Goal: Transaction & Acquisition: Purchase product/service

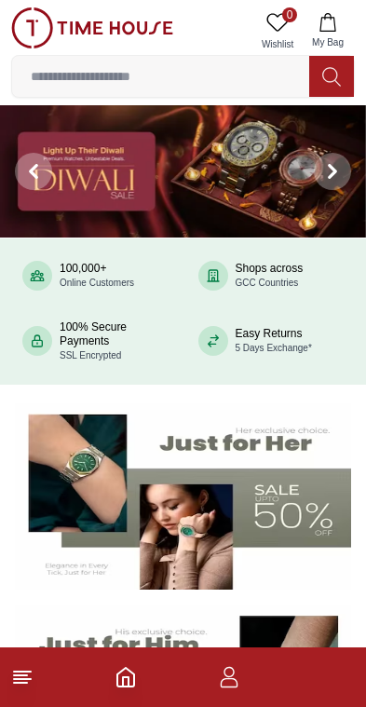
click at [316, 73] on button at bounding box center [331, 76] width 45 height 41
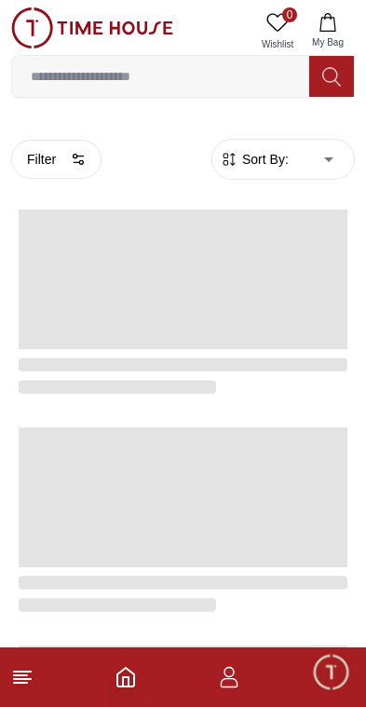
click at [76, 88] on input at bounding box center [160, 76] width 297 height 37
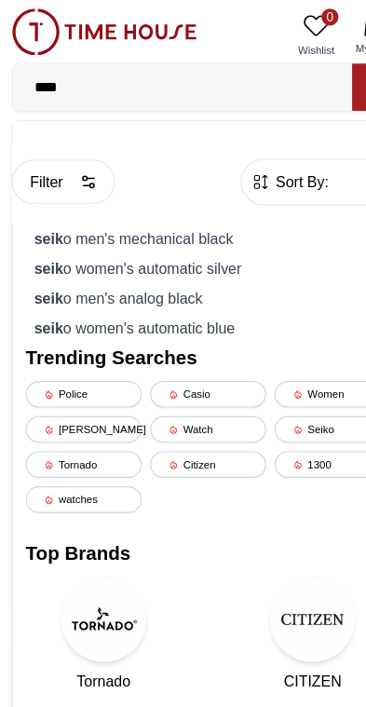
type input "*****"
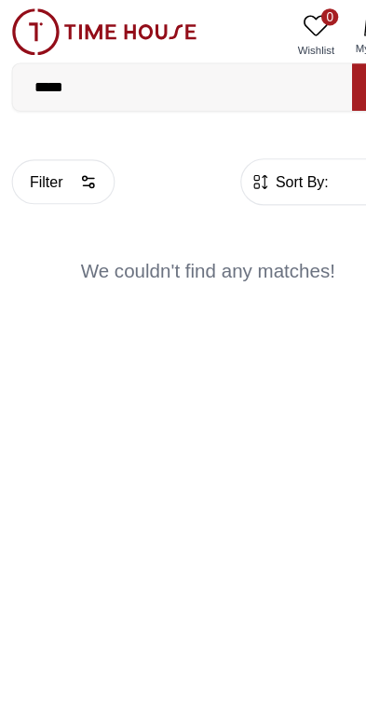
click at [119, 69] on input "*****" at bounding box center [160, 76] width 297 height 37
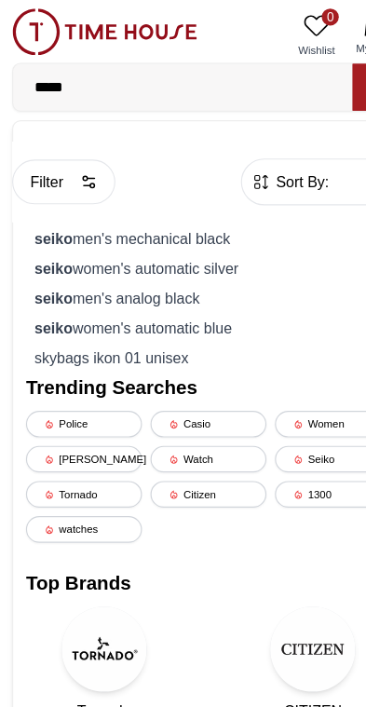
click at [62, 208] on div "[PERSON_NAME] men's mechanical black" at bounding box center [182, 208] width 319 height 26
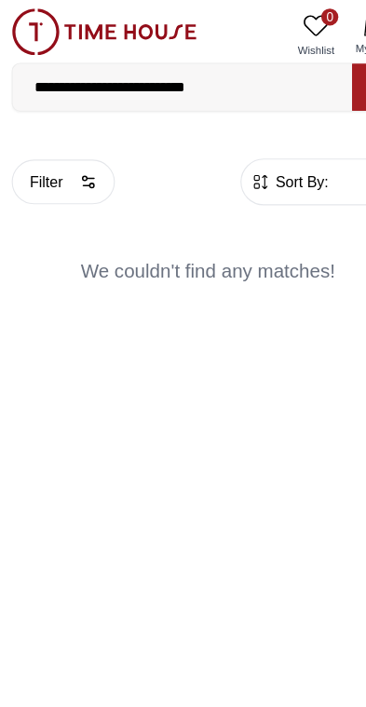
click at [33, 141] on button "Filter" at bounding box center [56, 159] width 90 height 39
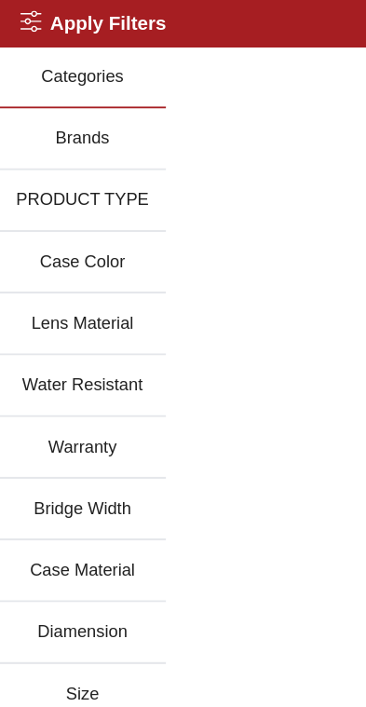
click at [40, 53] on button "Categories" at bounding box center [73, 68] width 146 height 54
click at [70, 112] on button "Brands" at bounding box center [73, 122] width 146 height 54
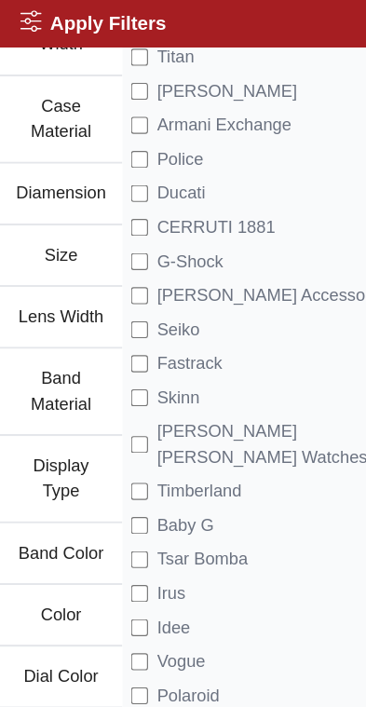
scroll to position [504, 0]
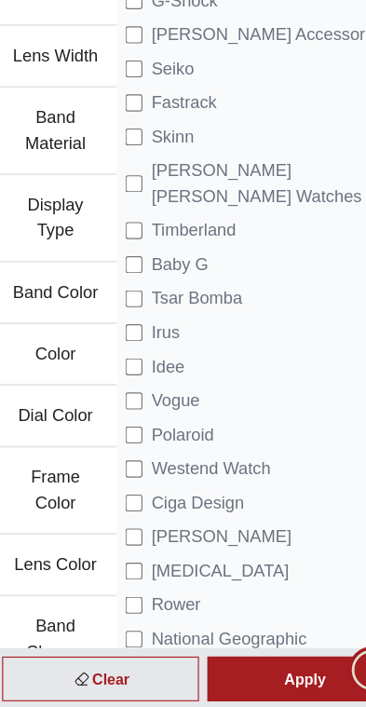
scroll to position [639, 0]
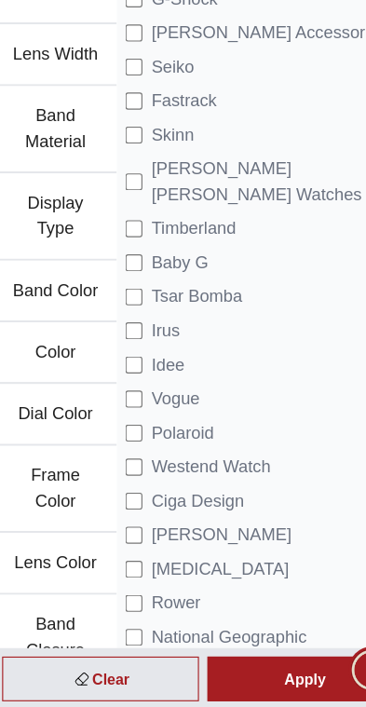
click at [255, 660] on div "Apply" at bounding box center [273, 679] width 172 height 39
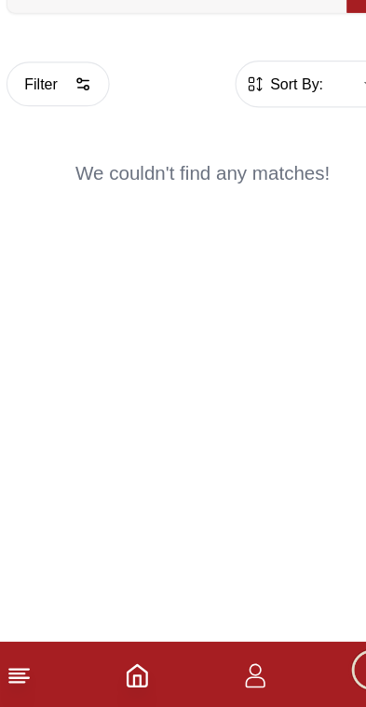
click at [25, 666] on icon at bounding box center [22, 677] width 22 height 22
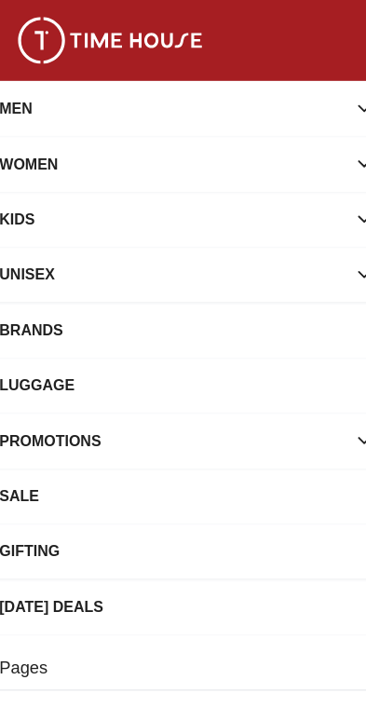
click at [249, 93] on div "MEN" at bounding box center [166, 95] width 303 height 34
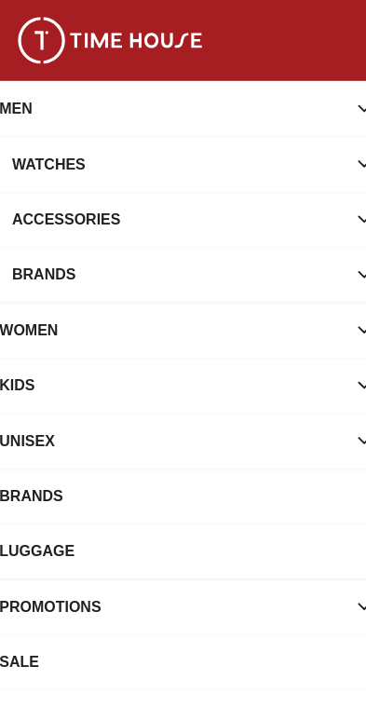
click at [223, 149] on div "Watches" at bounding box center [171, 144] width 291 height 34
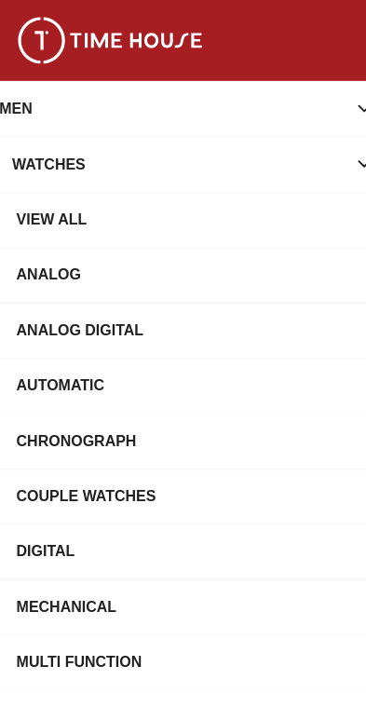
click at [258, 187] on div "View All" at bounding box center [190, 192] width 321 height 34
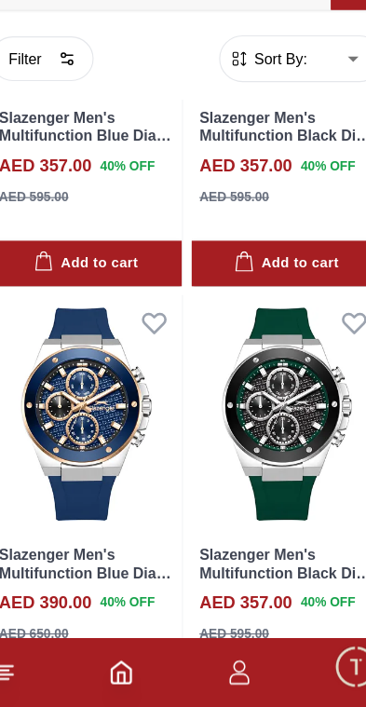
scroll to position [640, 0]
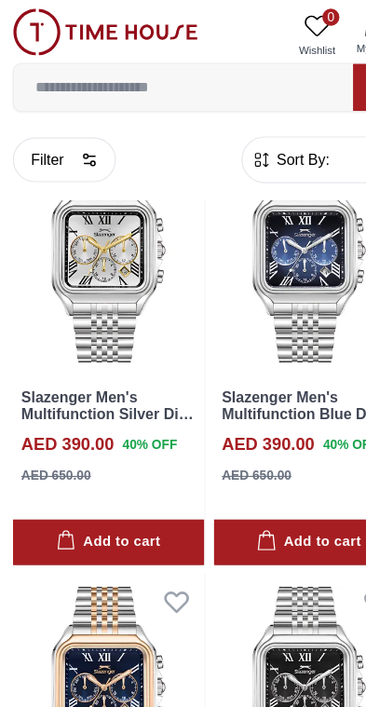
scroll to position [2392, 0]
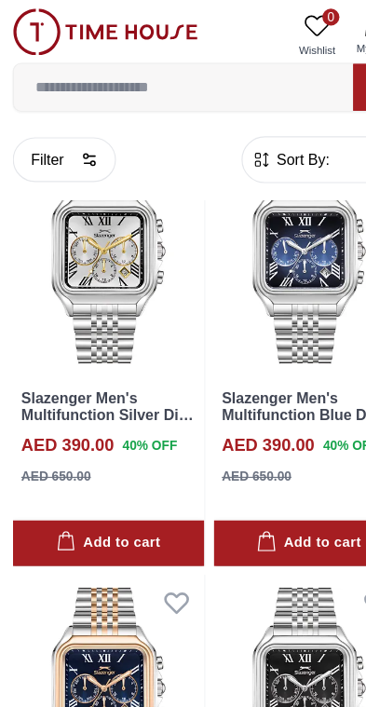
click at [110, 32] on img at bounding box center [92, 27] width 162 height 41
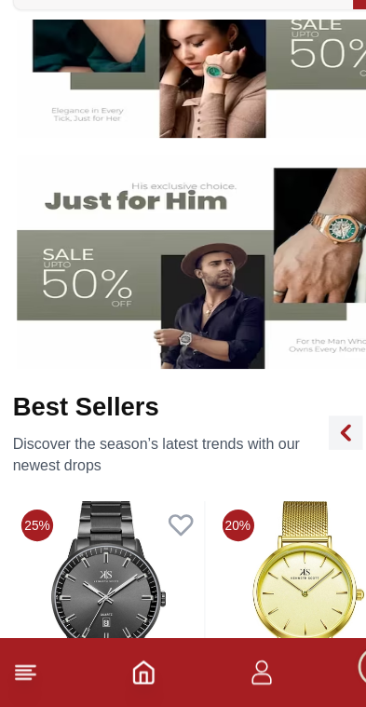
scroll to position [384, 0]
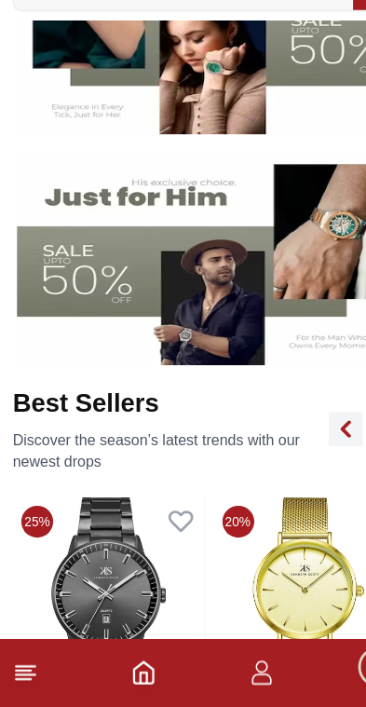
click at [210, 277] on img at bounding box center [183, 314] width 336 height 187
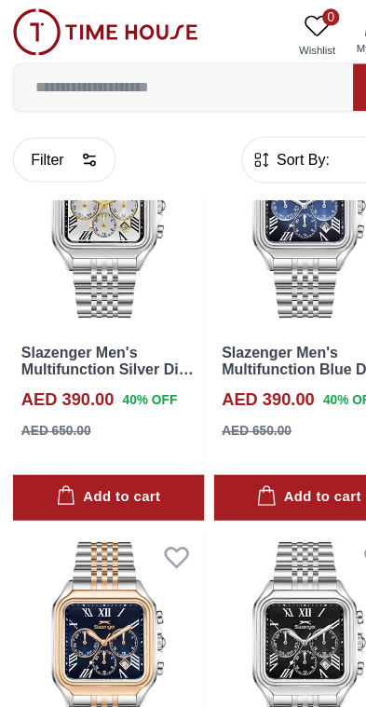
scroll to position [2432, 0]
click at [82, 38] on img at bounding box center [92, 27] width 162 height 41
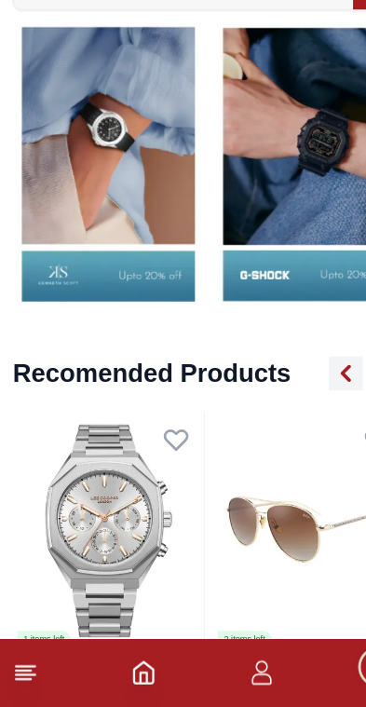
scroll to position [1942, 0]
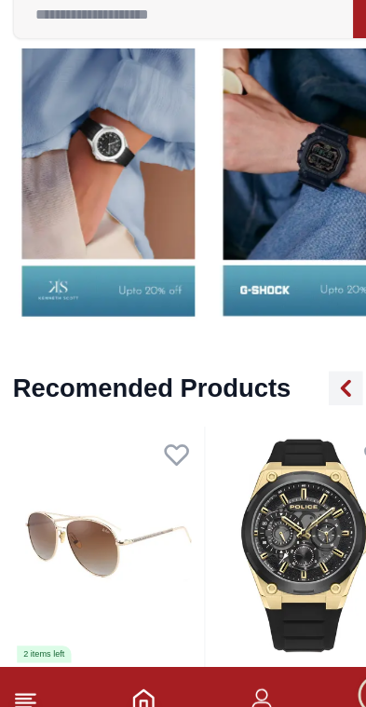
click at [279, 191] on img at bounding box center [272, 220] width 168 height 262
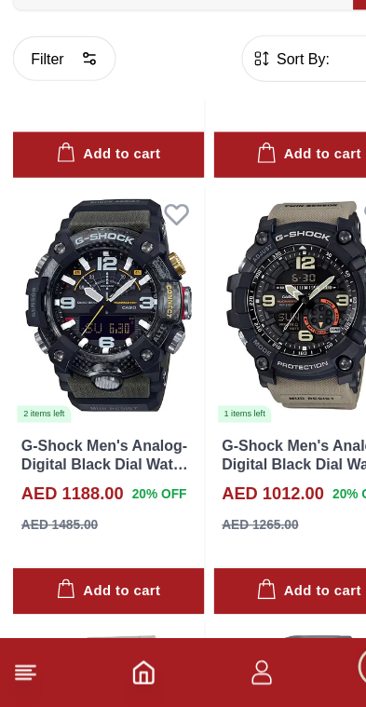
scroll to position [1598, 0]
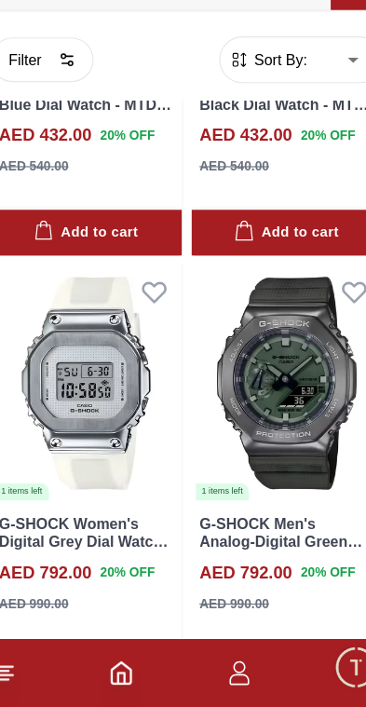
scroll to position [4586, 0]
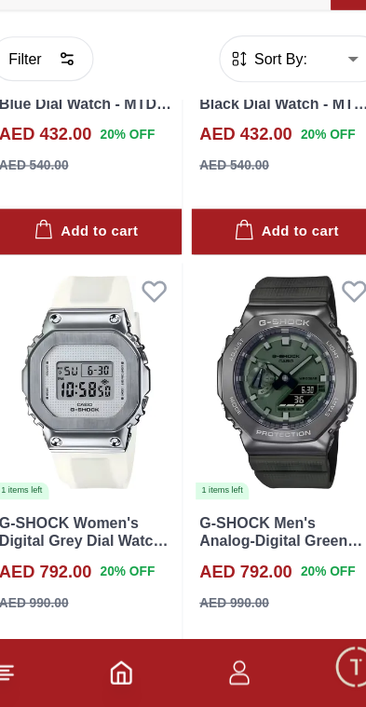
click at [237, 361] on img at bounding box center [271, 422] width 168 height 209
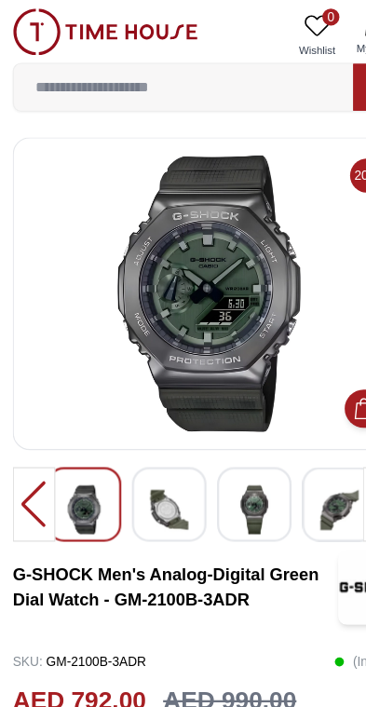
click at [32, 450] on div at bounding box center [29, 441] width 37 height 65
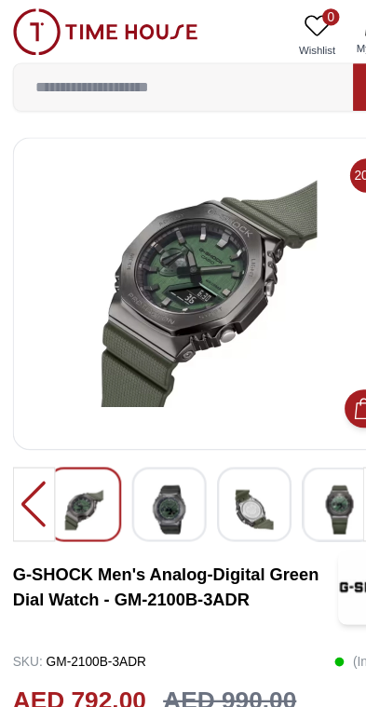
click at [23, 440] on div at bounding box center [29, 441] width 37 height 65
